Goal: Task Accomplishment & Management: Manage account settings

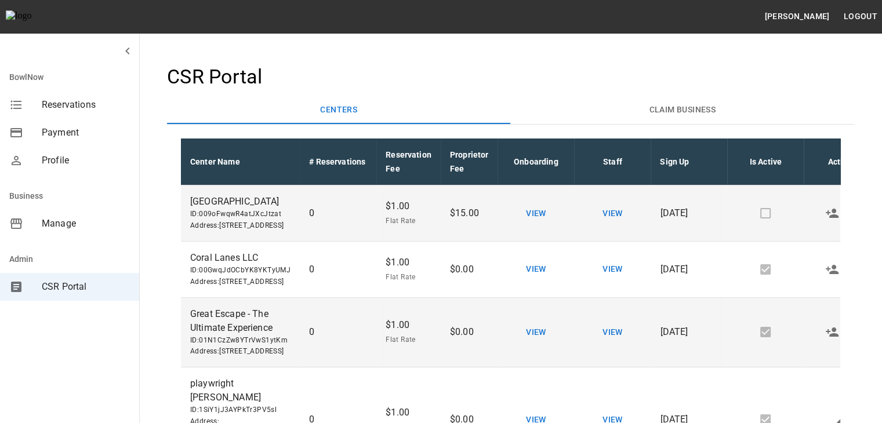
scroll to position [0, 45]
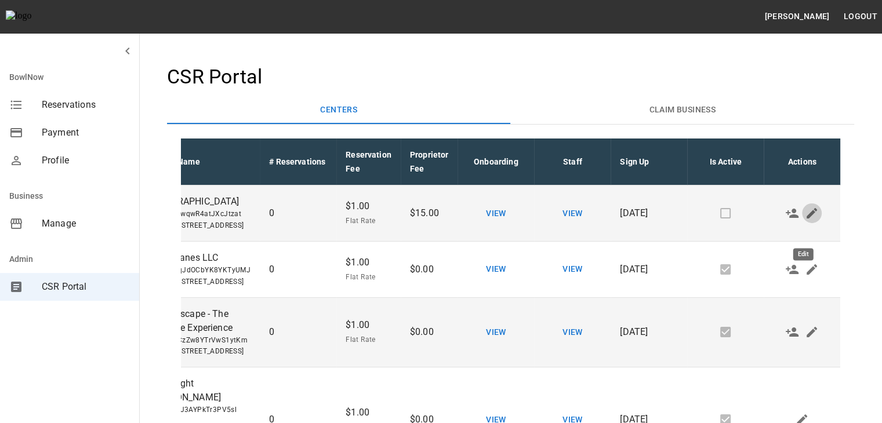
click at [805, 220] on icon "Edit" at bounding box center [812, 213] width 14 height 14
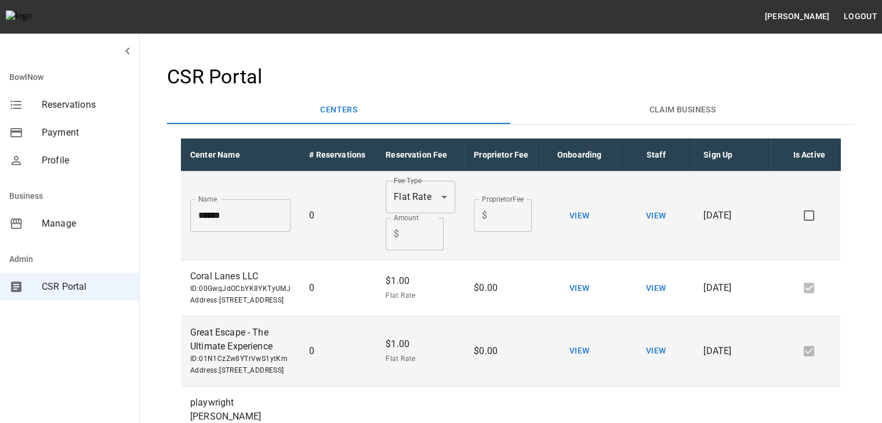
scroll to position [0, 90]
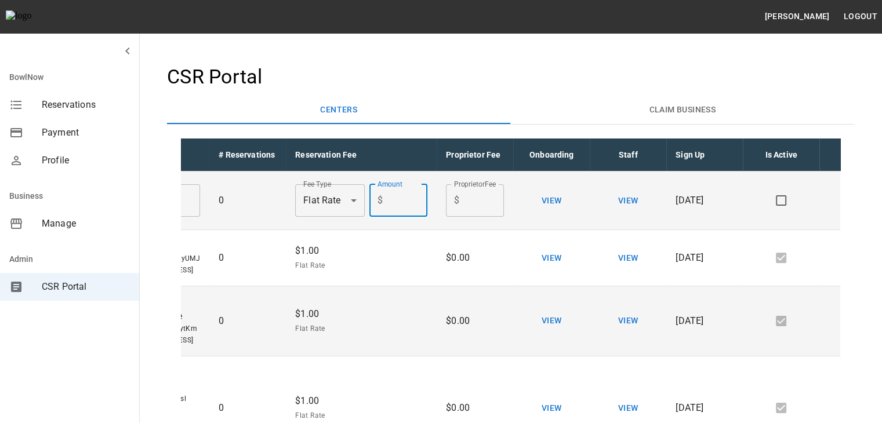
click at [393, 198] on input "*" at bounding box center [407, 200] width 40 height 32
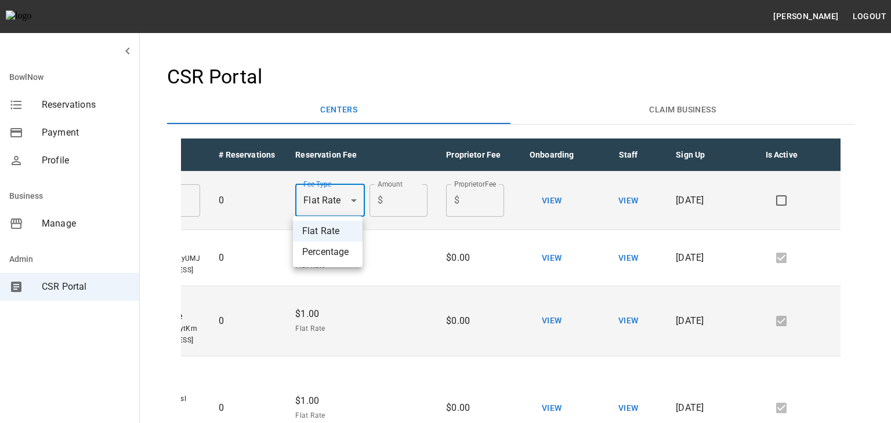
click at [339, 193] on div at bounding box center [445, 211] width 891 height 423
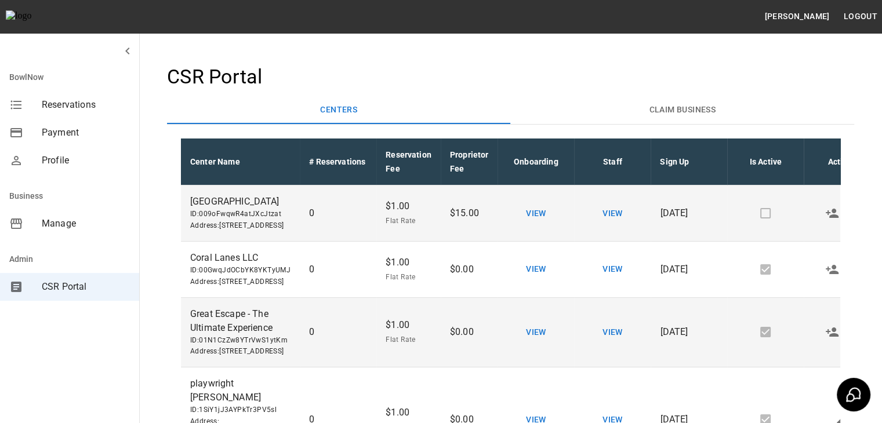
scroll to position [0, 45]
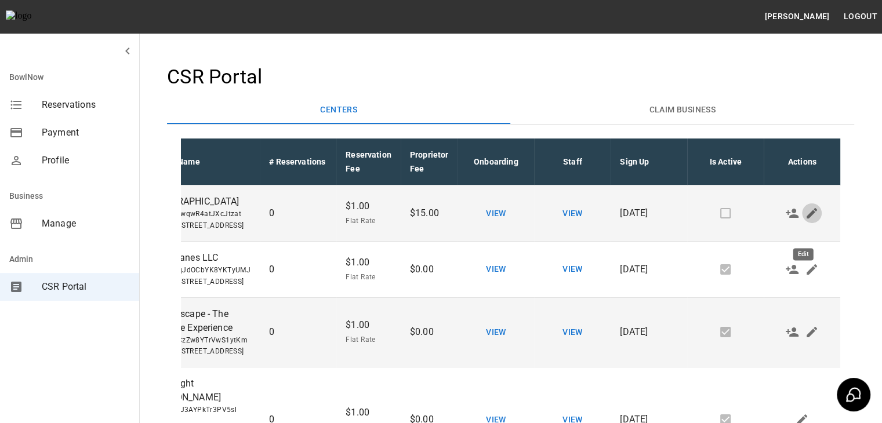
click at [805, 220] on icon "Edit" at bounding box center [812, 213] width 14 height 14
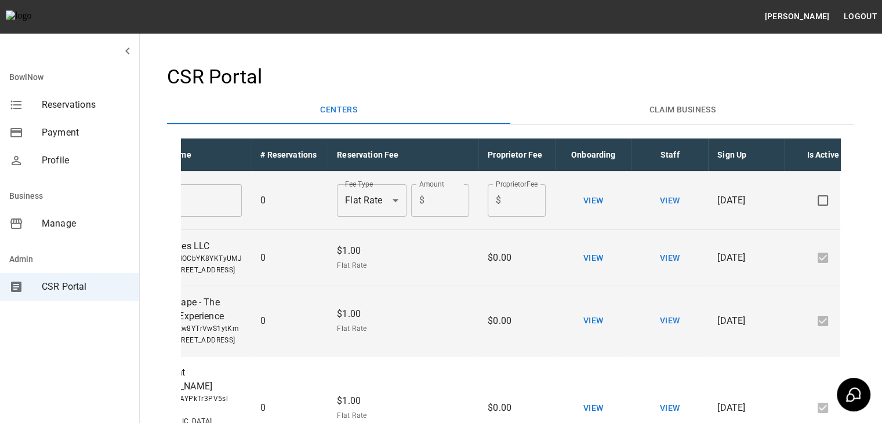
scroll to position [0, 46]
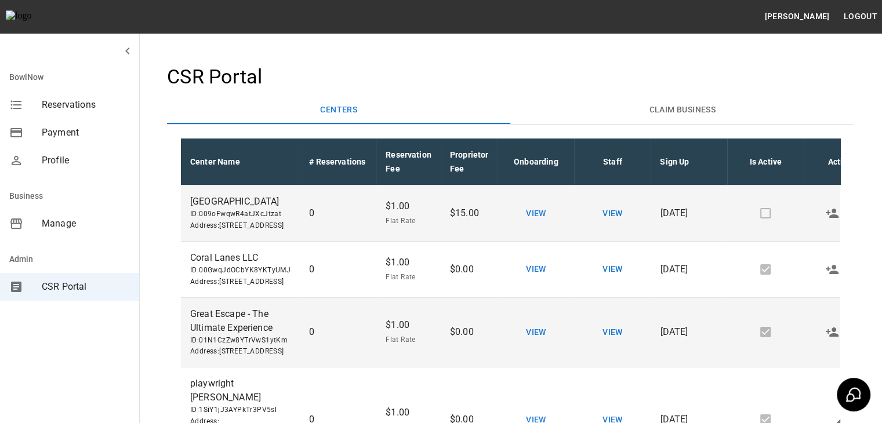
scroll to position [0, 45]
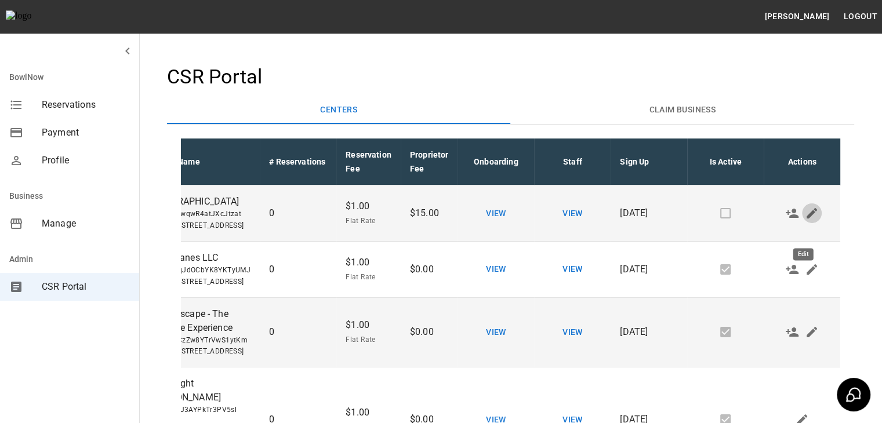
click at [807, 219] on icon "Edit" at bounding box center [812, 213] width 10 height 10
click at [810, 223] on button "Edit" at bounding box center [812, 214] width 20 height 20
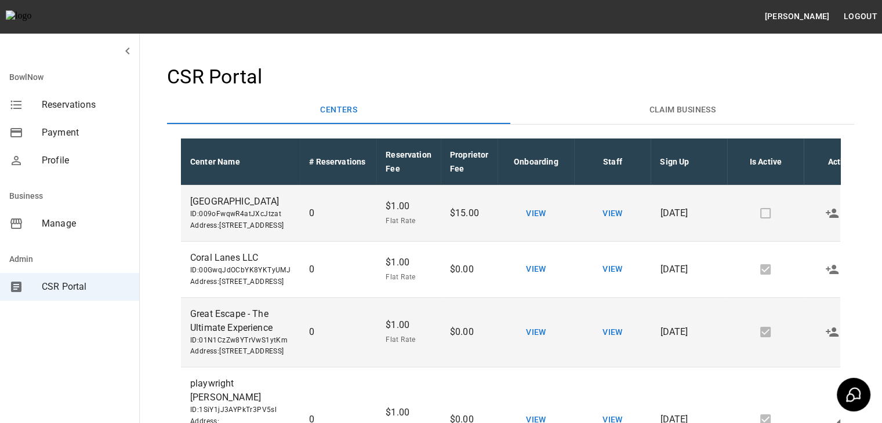
scroll to position [0, 45]
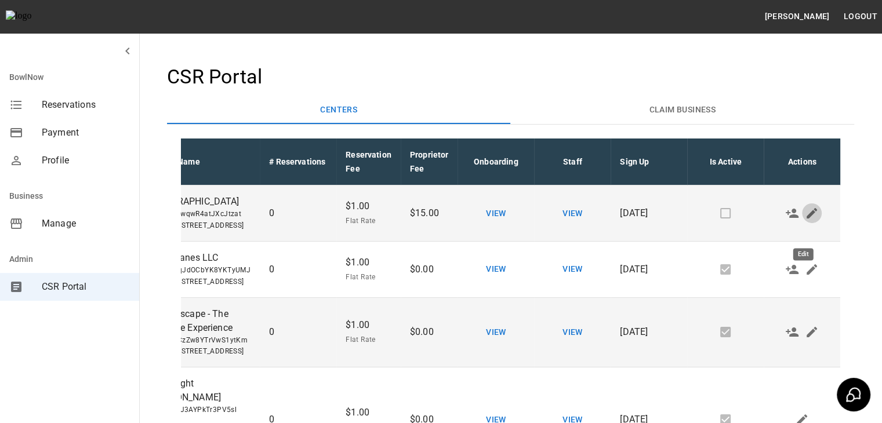
click at [809, 223] on button "Edit" at bounding box center [812, 214] width 20 height 20
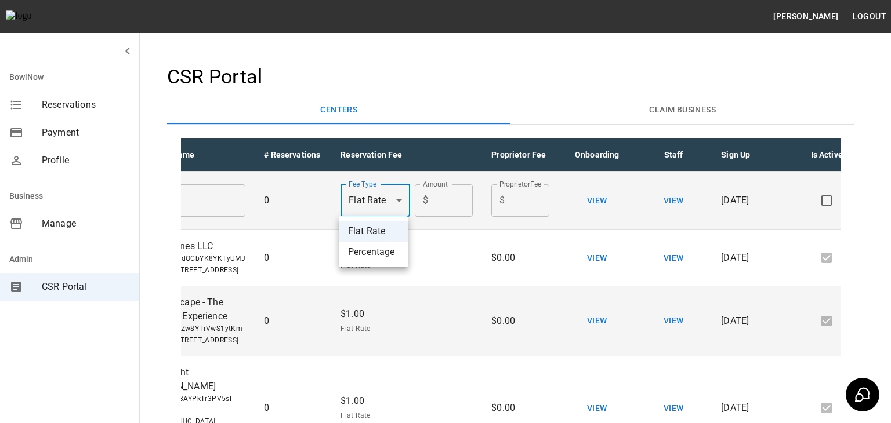
click at [393, 202] on body "Dhuha Hasan hasan Logout BowlNow Reservations Payment Profile Business Manage A…" at bounding box center [445, 351] width 891 height 702
click at [372, 249] on li "Percentage" at bounding box center [374, 252] width 70 height 21
type input "**********"
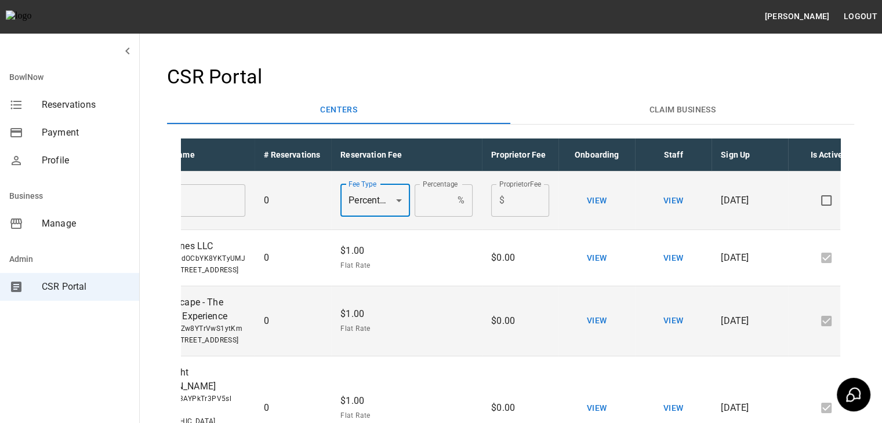
click at [429, 202] on input "*" at bounding box center [434, 200] width 38 height 32
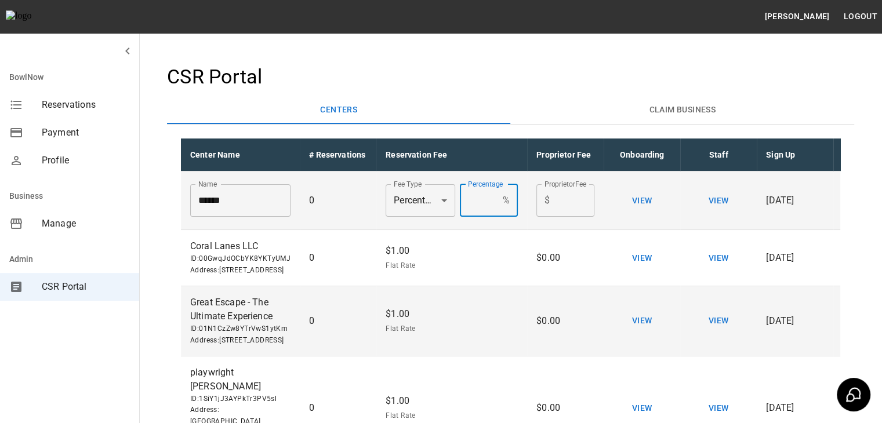
scroll to position [0, 41]
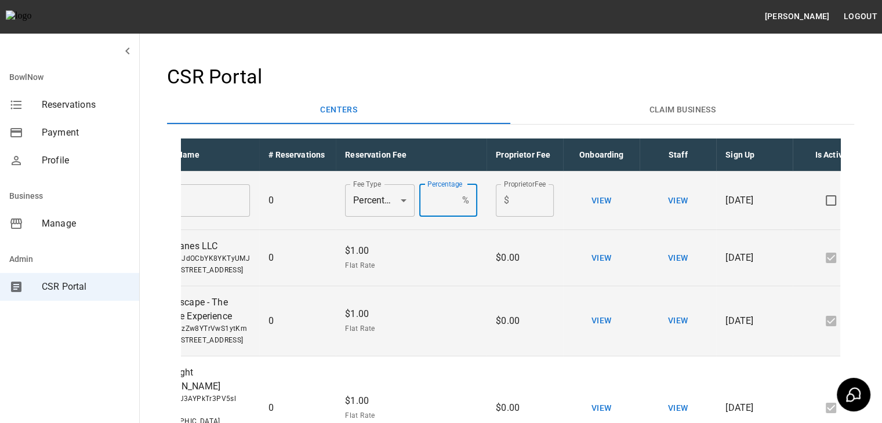
click at [417, 269] on div "$1.00 Flat Rate" at bounding box center [411, 258] width 132 height 28
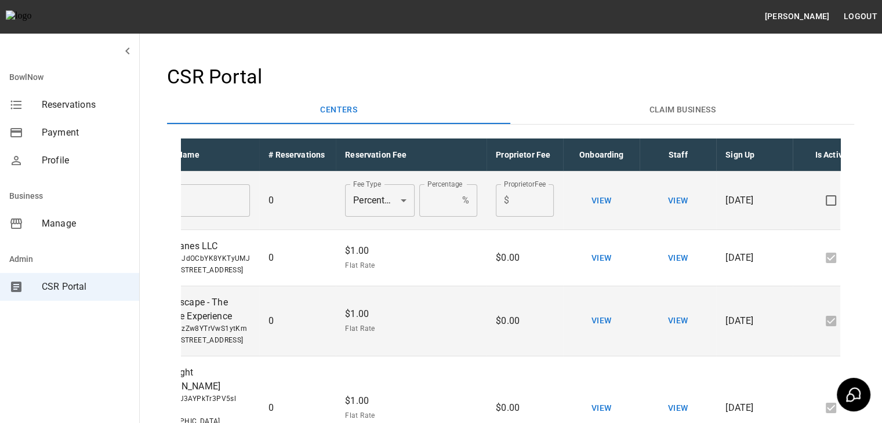
click at [705, 56] on div "**********" at bounding box center [510, 338] width 724 height 584
